Goal: Task Accomplishment & Management: Complete application form

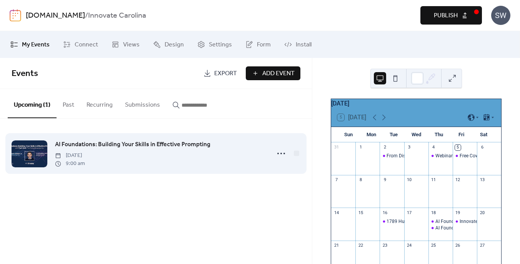
scroll to position [63, 0]
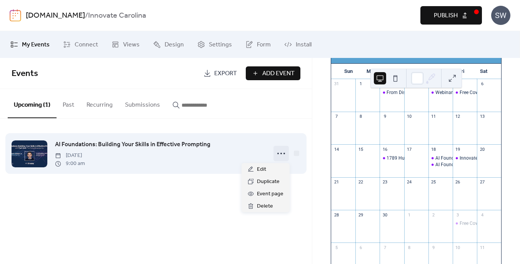
click at [281, 155] on icon at bounding box center [281, 154] width 12 height 12
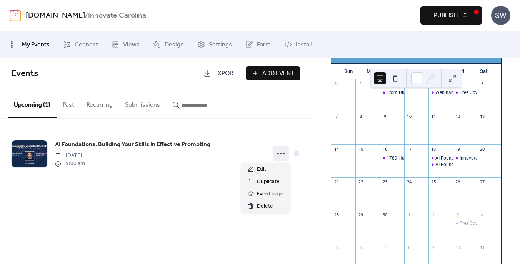
click at [222, 195] on div "Events Export Add Event Upcoming (1) Past Recurring Submissions AI Foundations:…" at bounding box center [156, 161] width 312 height 206
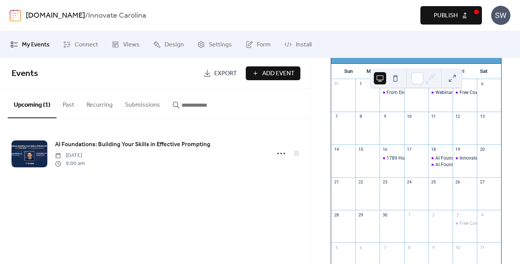
click at [444, 17] on span "Publish" at bounding box center [446, 15] width 24 height 9
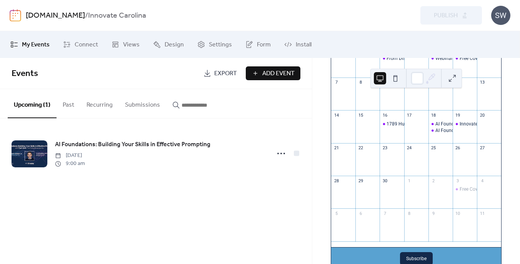
scroll to position [115, 0]
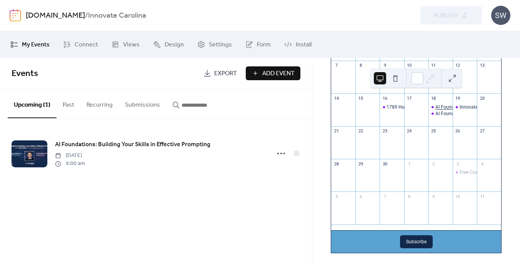
click at [436, 111] on div "AI Foundations: Building Your Skills in Effective Prompting" at bounding box center [495, 107] width 121 height 7
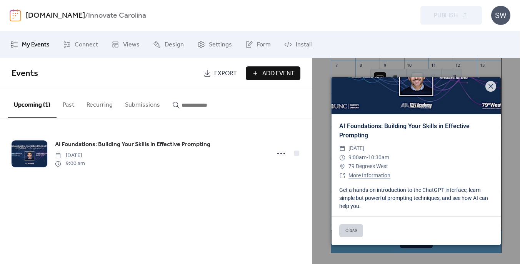
scroll to position [47, 0]
click at [487, 88] on icon at bounding box center [490, 86] width 9 height 9
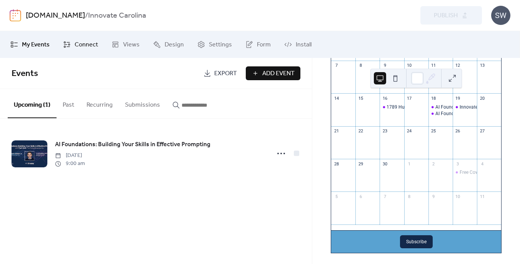
scroll to position [0, 0]
click at [82, 44] on span "Connect" at bounding box center [86, 44] width 23 height 9
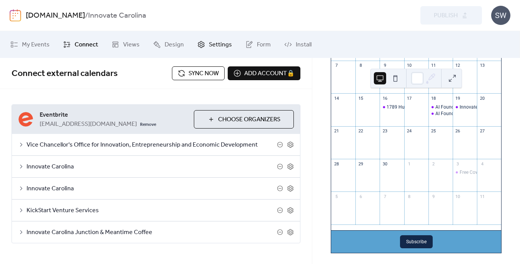
click at [191, 45] on link "Settings" at bounding box center [214, 44] width 46 height 21
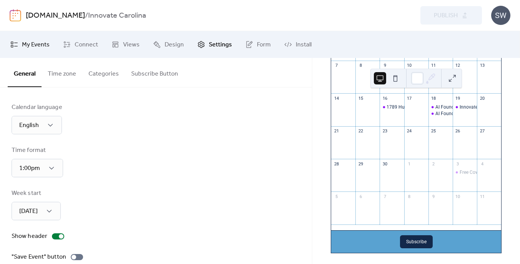
click at [23, 45] on span "My Events" at bounding box center [36, 44] width 28 height 9
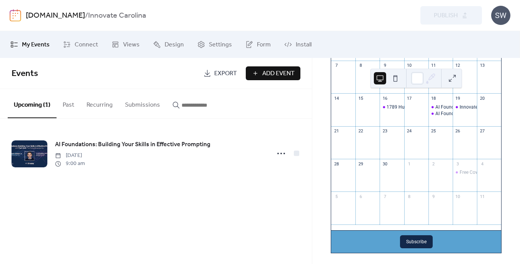
click at [107, 78] on span "Events" at bounding box center [105, 73] width 186 height 15
click at [508, 16] on div "SW" at bounding box center [500, 15] width 19 height 19
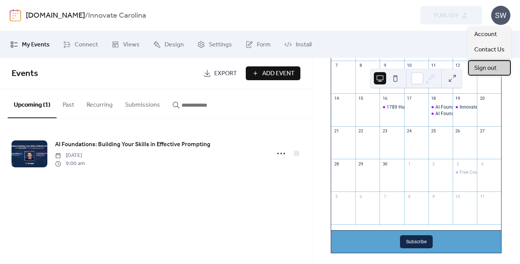
click at [484, 69] on span "Sign out" at bounding box center [485, 68] width 22 height 9
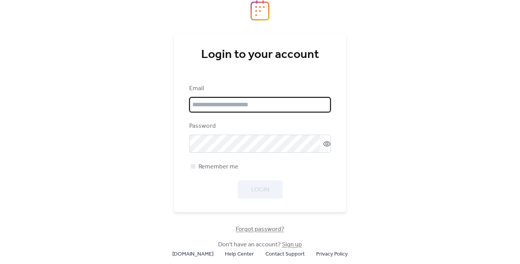
type input "**********"
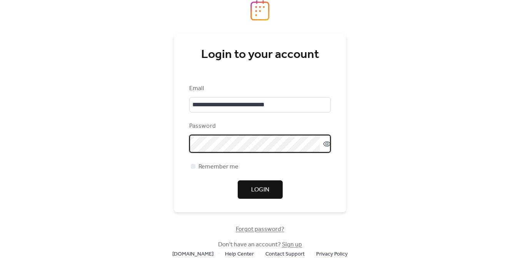
click at [261, 194] on span "Login" at bounding box center [260, 190] width 18 height 9
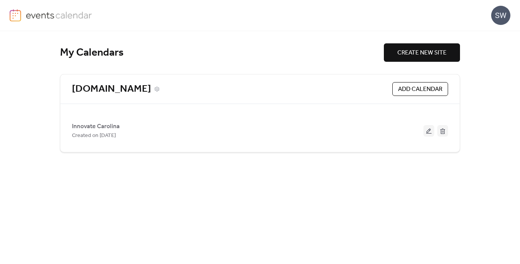
click at [130, 88] on link "[DOMAIN_NAME]" at bounding box center [111, 89] width 79 height 13
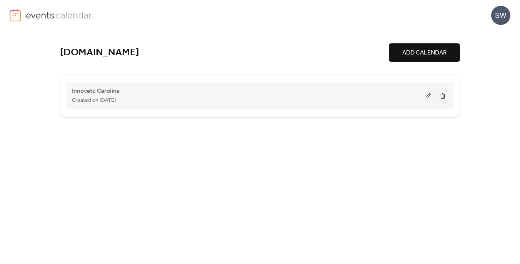
click at [431, 96] on button at bounding box center [428, 96] width 11 height 12
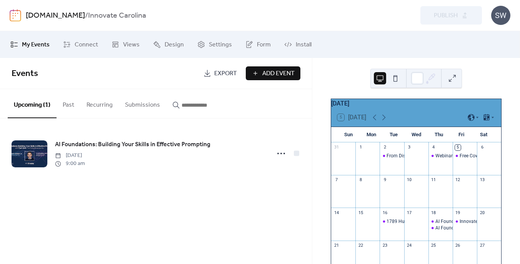
click at [226, 16] on div "[DOMAIN_NAME] / Innovate Carolina" at bounding box center [153, 15] width 255 height 15
click at [274, 73] on span "Add Event" at bounding box center [278, 73] width 32 height 9
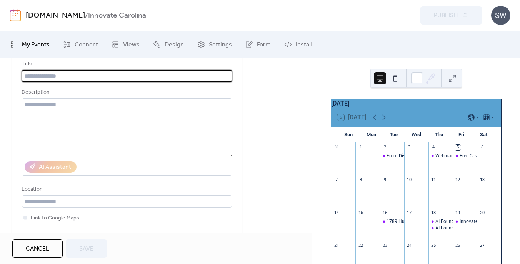
scroll to position [53, 0]
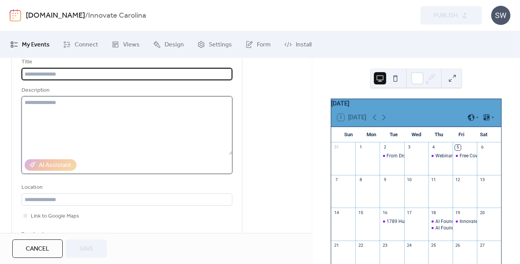
click at [57, 110] on textarea at bounding box center [127, 125] width 211 height 58
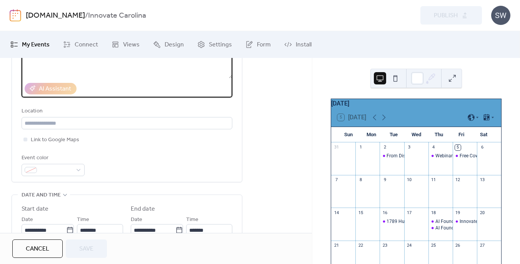
scroll to position [138, 0]
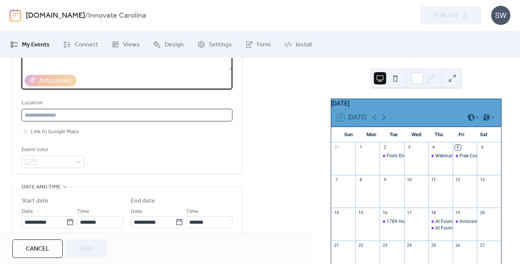
click at [53, 115] on input "text" at bounding box center [127, 115] width 211 height 12
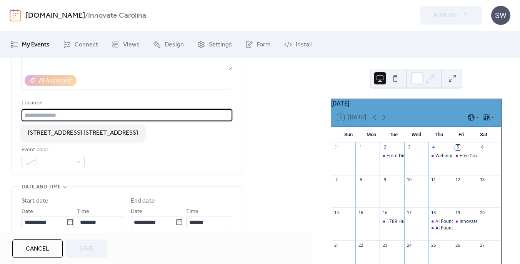
click at [138, 163] on div "Event color" at bounding box center [127, 157] width 211 height 23
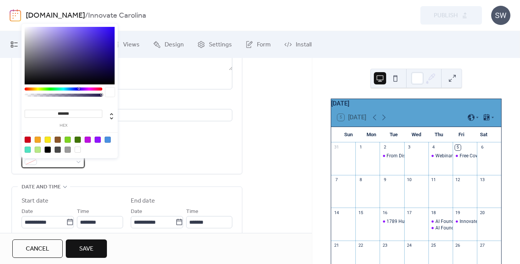
click at [78, 162] on div at bounding box center [53, 162] width 63 height 12
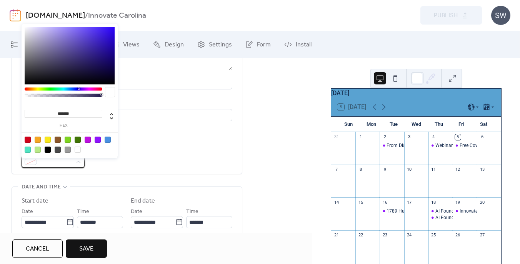
scroll to position [17, 0]
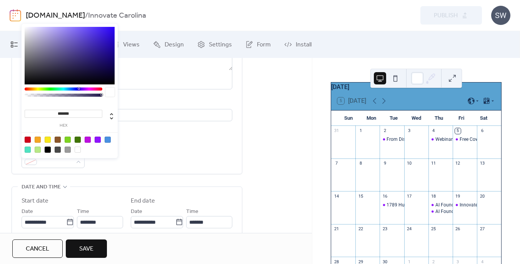
click at [38, 151] on div at bounding box center [38, 150] width 6 height 6
type input "*******"
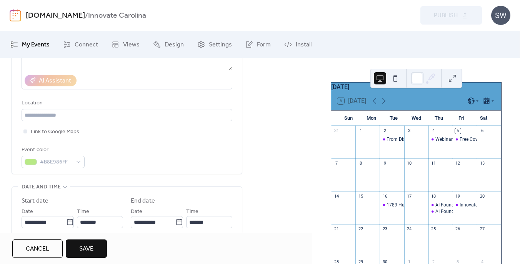
click at [140, 151] on div "Event color #B8E986FF" at bounding box center [127, 157] width 211 height 23
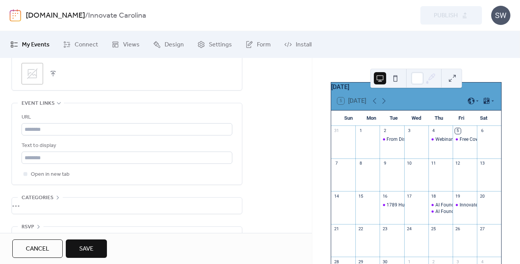
scroll to position [414, 0]
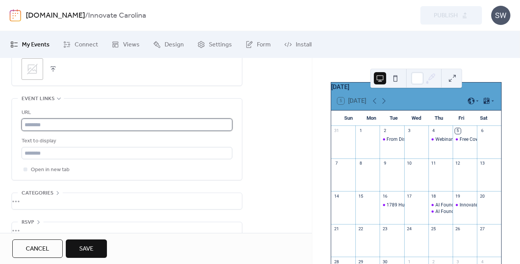
click at [57, 128] on input "text" at bounding box center [127, 125] width 211 height 12
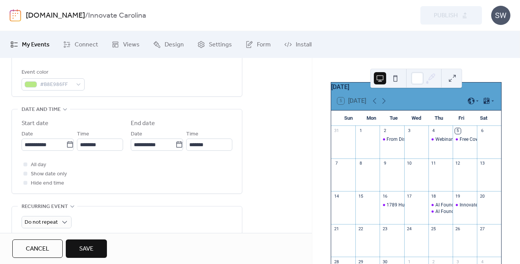
scroll to position [213, 0]
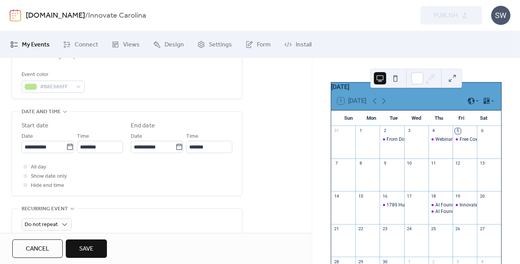
click at [273, 170] on div "**********" at bounding box center [156, 168] width 312 height 561
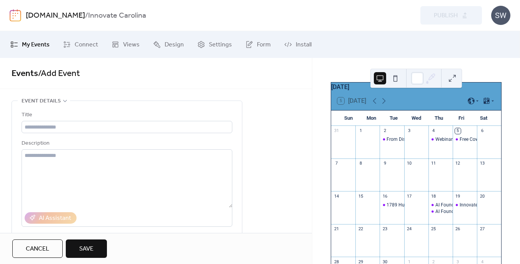
scroll to position [0, 0]
click at [104, 108] on div "Title Description AI Assistant Location Link to Google Maps Event color #B8E986…" at bounding box center [127, 206] width 211 height 211
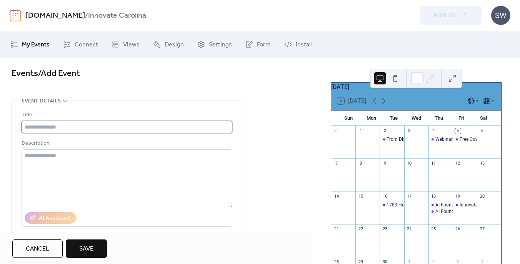
click at [60, 128] on input "text" at bounding box center [127, 127] width 211 height 12
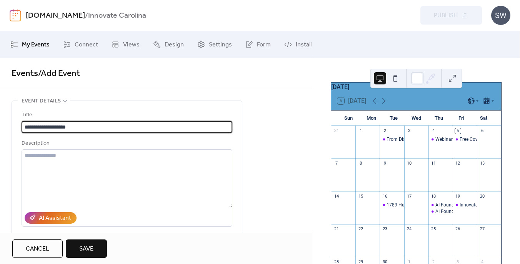
click at [87, 125] on input "**********" at bounding box center [127, 127] width 211 height 12
paste input "**********"
type input "**********"
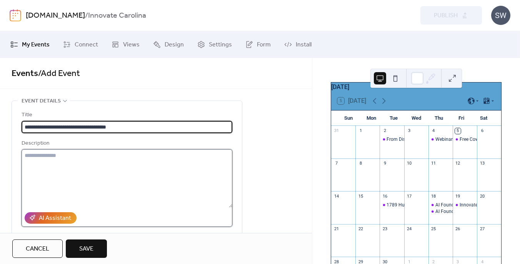
click at [64, 165] on textarea at bounding box center [127, 179] width 211 height 58
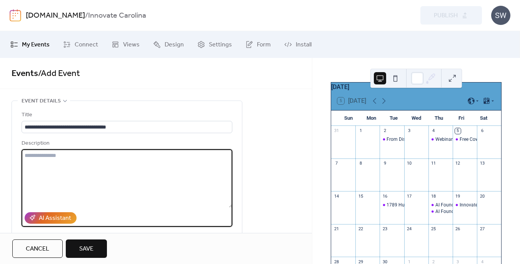
paste textarea "**********"
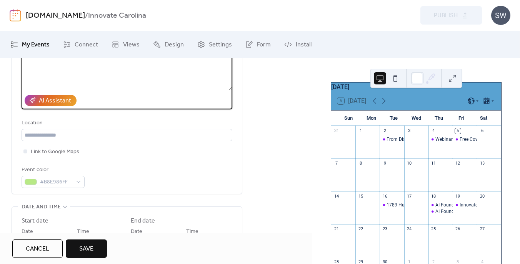
scroll to position [130, 0]
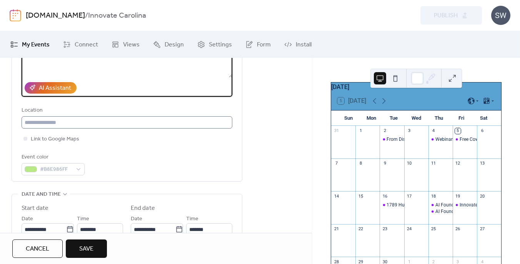
type textarea "**********"
click at [51, 126] on input "text" at bounding box center [127, 122] width 211 height 12
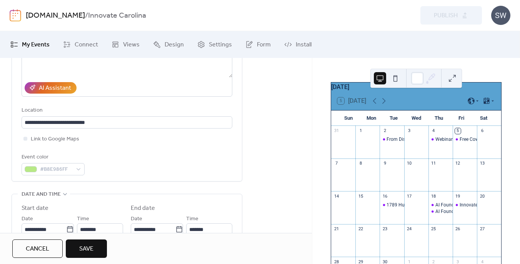
drag, startPoint x: 110, startPoint y: 158, endPoint x: 105, endPoint y: 158, distance: 5.1
click at [110, 158] on div "Event color #B8E986FF" at bounding box center [127, 164] width 211 height 23
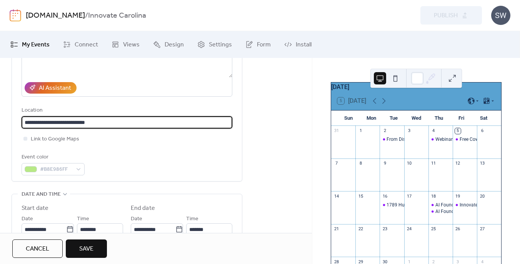
drag, startPoint x: 70, startPoint y: 125, endPoint x: 97, endPoint y: 150, distance: 36.5
click at [72, 127] on input "**********" at bounding box center [127, 122] width 211 height 12
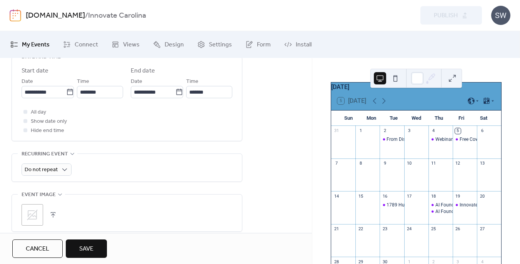
scroll to position [268, 0]
type input "**********"
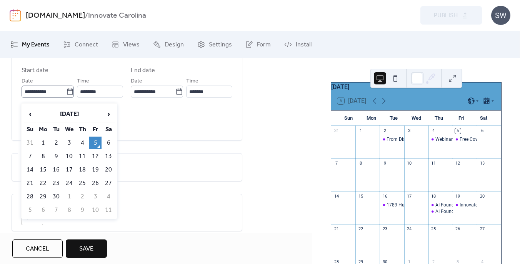
click at [66, 93] on icon at bounding box center [70, 92] width 8 height 8
click at [65, 93] on input "**********" at bounding box center [44, 92] width 45 height 12
click at [43, 171] on td "15" at bounding box center [43, 170] width 12 height 13
type input "**********"
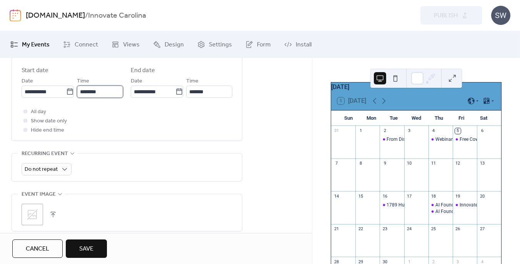
click at [93, 95] on input "********" at bounding box center [100, 92] width 46 height 12
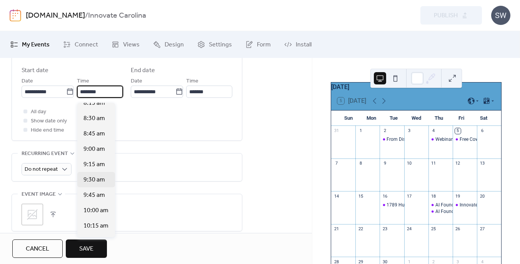
scroll to position [512, 0]
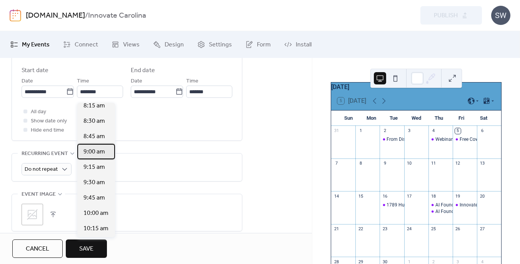
click at [95, 152] on span "9:00 am" at bounding box center [94, 152] width 22 height 9
type input "*******"
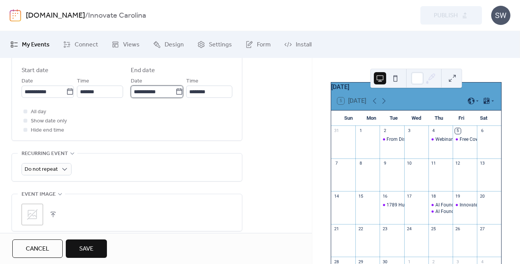
click at [147, 93] on input "**********" at bounding box center [153, 92] width 45 height 12
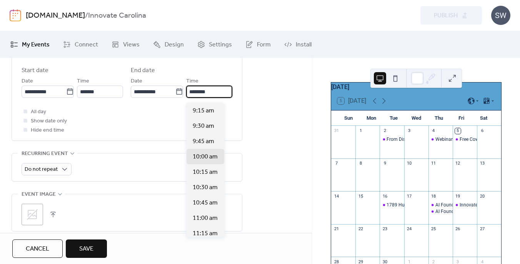
click at [196, 96] on input "********" at bounding box center [209, 92] width 46 height 12
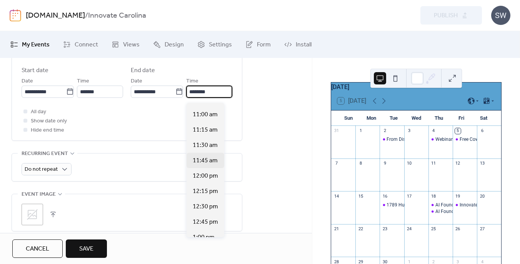
scroll to position [105, 0]
click at [202, 176] on span "12:00 pm" at bounding box center [205, 175] width 25 height 9
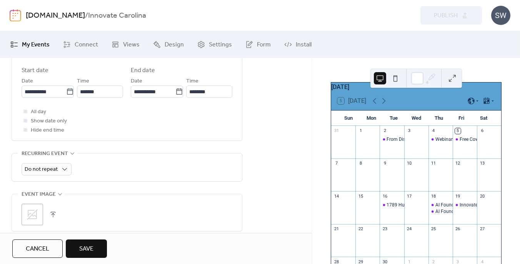
type input "********"
click at [126, 125] on div "All day Show date only Hide end time" at bounding box center [127, 121] width 211 height 28
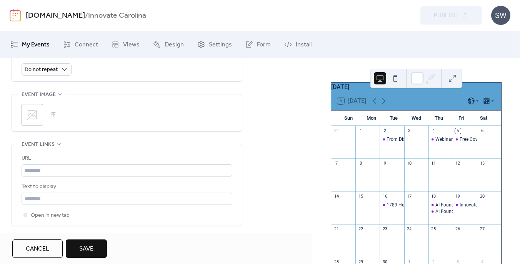
scroll to position [377, 0]
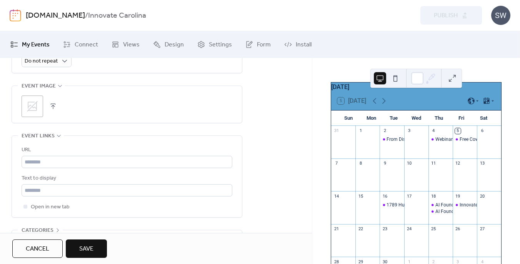
click at [53, 111] on button "button" at bounding box center [53, 106] width 11 height 11
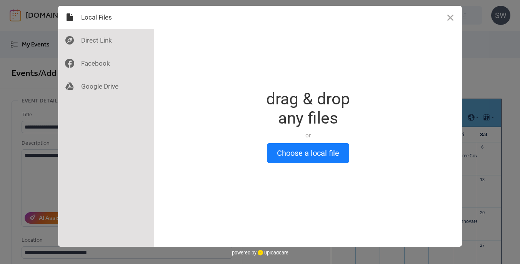
scroll to position [0, 0]
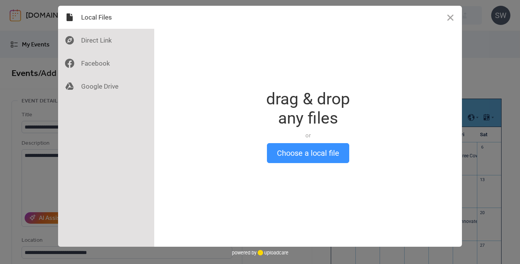
click at [322, 148] on button "Choose a local file" at bounding box center [308, 153] width 82 height 20
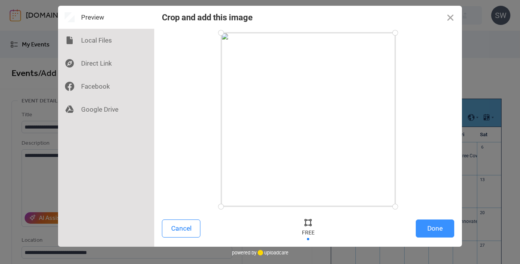
click at [434, 226] on button "Done" at bounding box center [435, 229] width 38 height 18
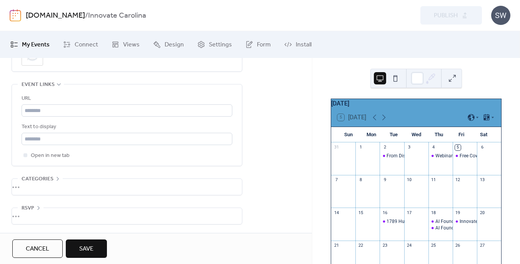
scroll to position [434, 0]
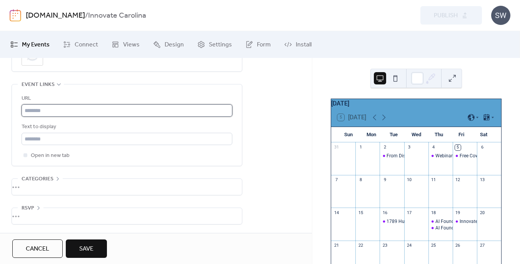
click at [46, 110] on input "text" at bounding box center [127, 111] width 211 height 12
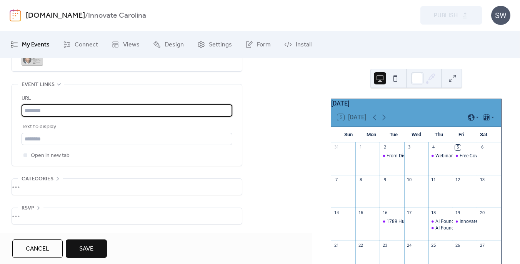
paste input "**********"
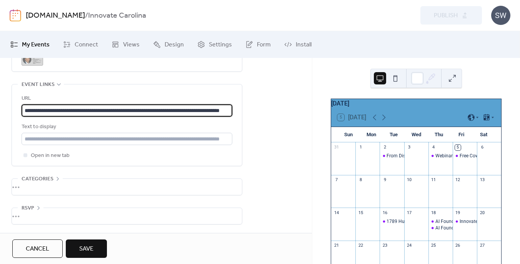
scroll to position [0, 0]
type input "**********"
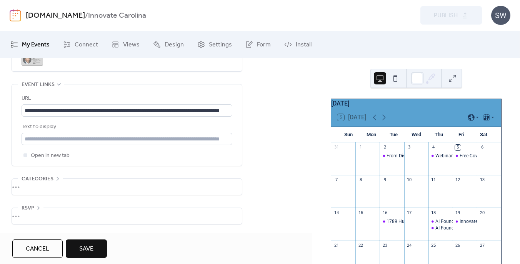
click at [89, 252] on span "Save" at bounding box center [86, 249] width 14 height 9
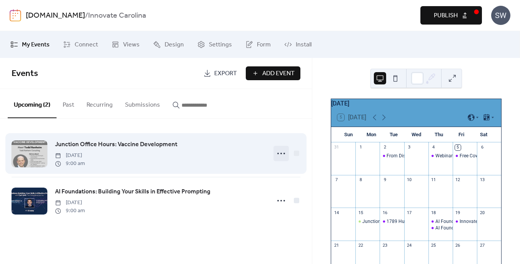
click at [282, 154] on icon at bounding box center [281, 154] width 12 height 12
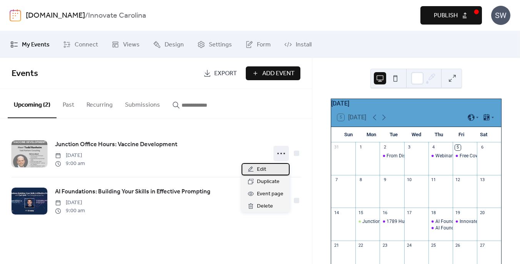
click at [262, 171] on span "Edit" at bounding box center [261, 169] width 9 height 9
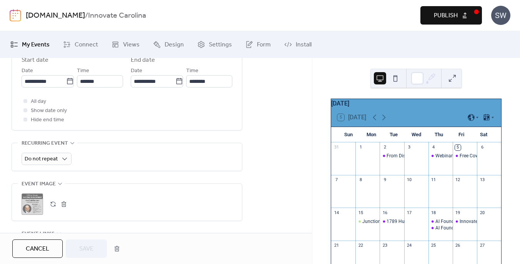
scroll to position [288, 0]
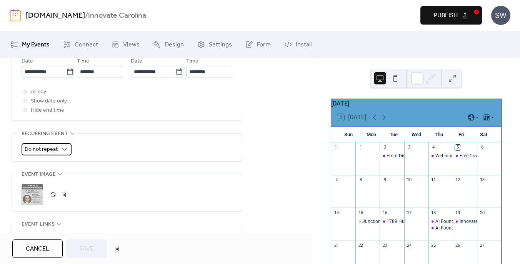
click at [56, 153] on span "Do not repeat" at bounding box center [41, 150] width 33 height 10
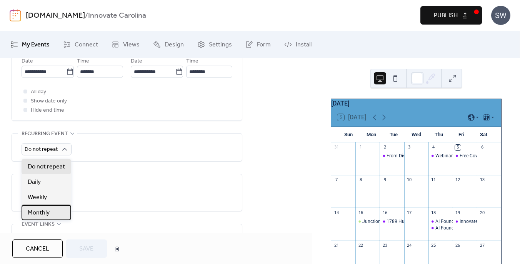
click at [46, 211] on span "Monthly" at bounding box center [39, 213] width 22 height 9
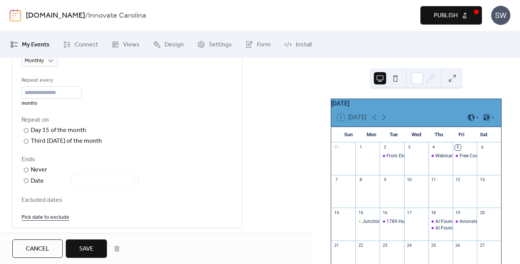
scroll to position [337, 0]
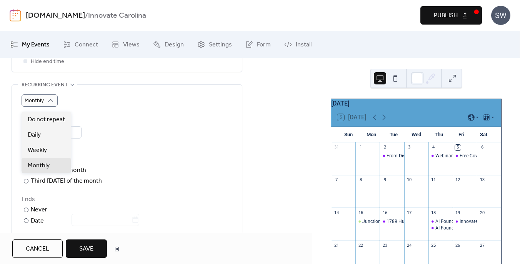
click at [145, 107] on div "Monthly" at bounding box center [127, 101] width 211 height 12
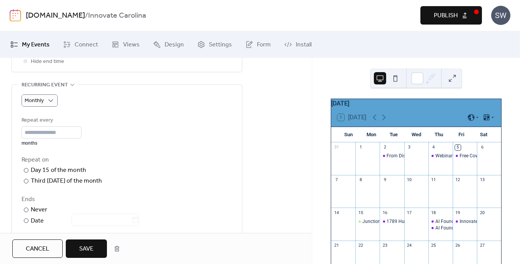
click at [59, 249] on button "Cancel" at bounding box center [37, 249] width 50 height 18
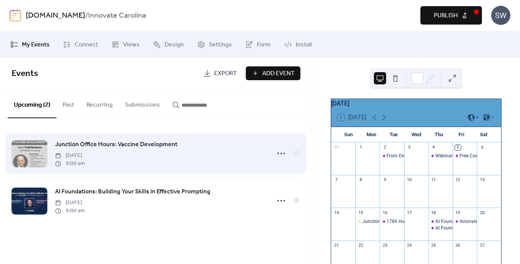
click at [101, 146] on span "Junction Office Hours: Vaccine Development" at bounding box center [116, 144] width 122 height 9
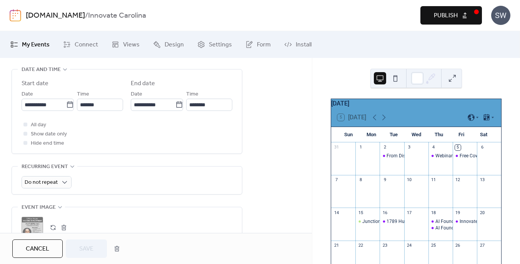
scroll to position [267, 0]
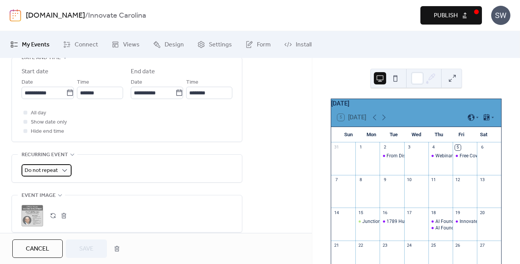
click at [52, 176] on span "Do not repeat" at bounding box center [41, 171] width 33 height 10
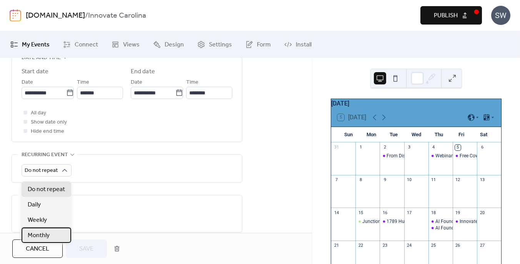
click at [51, 236] on div "Monthly" at bounding box center [47, 235] width 50 height 15
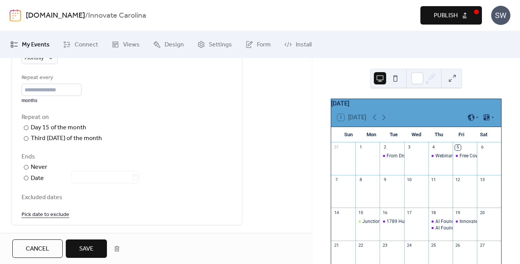
scroll to position [380, 0]
click at [68, 143] on div "Third [DATE] of the month" at bounding box center [67, 138] width 72 height 9
click at [28, 180] on div at bounding box center [26, 178] width 5 height 5
click at [139, 181] on icon at bounding box center [135, 177] width 8 height 8
click at [131, 183] on input "text" at bounding box center [102, 177] width 60 height 12
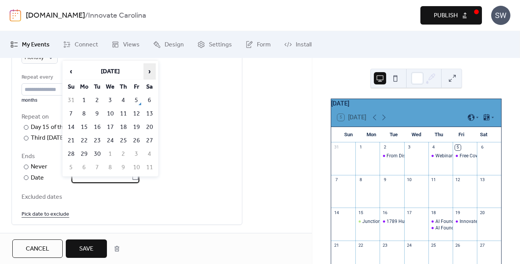
click at [146, 73] on span "›" at bounding box center [150, 71] width 12 height 15
click at [96, 128] on td "16" at bounding box center [97, 127] width 12 height 13
type input "**********"
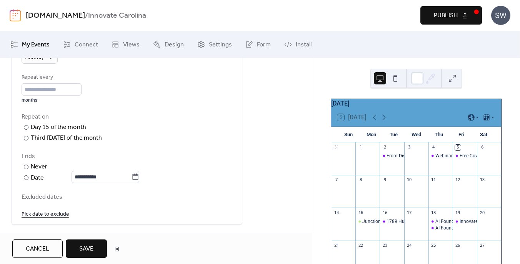
click at [91, 249] on span "Save" at bounding box center [86, 249] width 14 height 9
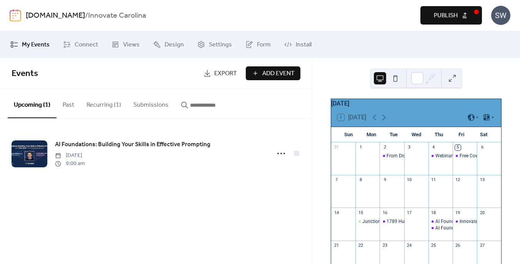
click at [109, 103] on button "Recurring (1)" at bounding box center [103, 103] width 47 height 28
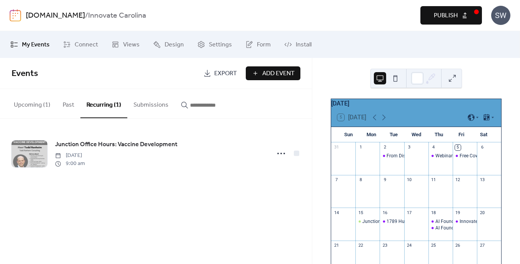
click at [108, 103] on button "Recurring (1)" at bounding box center [103, 103] width 47 height 29
click at [35, 102] on button "Upcoming (1)" at bounding box center [32, 103] width 49 height 28
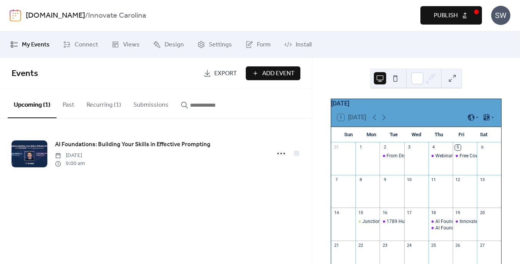
click at [111, 100] on button "Recurring (1)" at bounding box center [103, 103] width 47 height 28
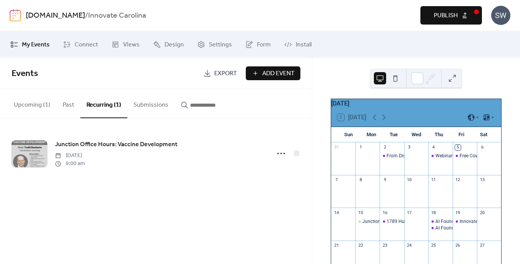
click at [181, 210] on div "Events Export Add Event Upcoming (1) Past Recurring (1) Submissions AI Foundati…" at bounding box center [156, 161] width 312 height 206
click at [449, 16] on span "Publish" at bounding box center [446, 15] width 24 height 9
